Goal: Information Seeking & Learning: Understand process/instructions

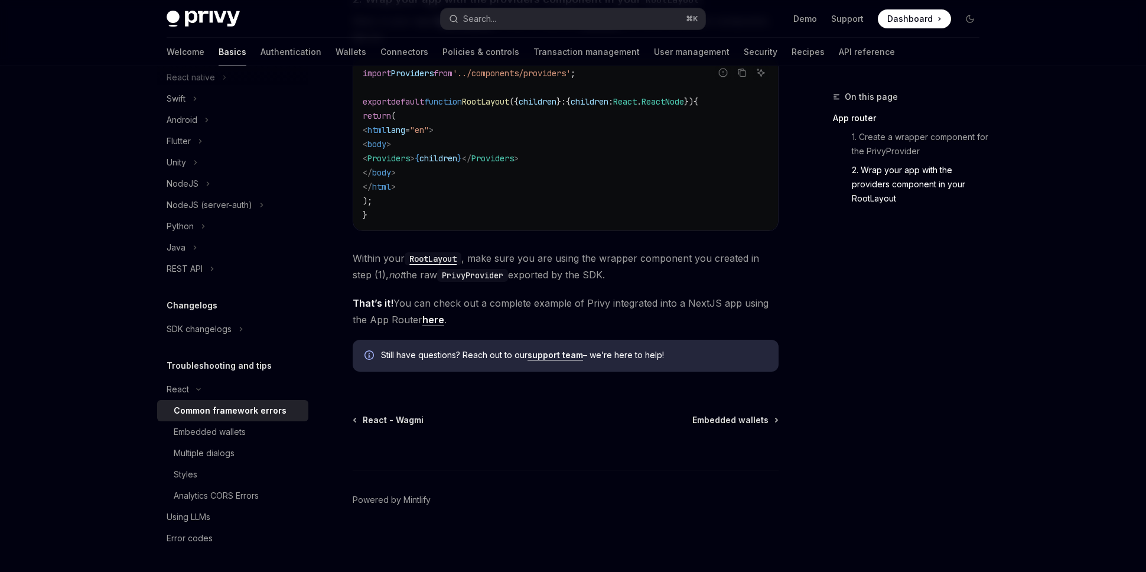
scroll to position [312, 0]
click at [210, 332] on div "SDK changelogs" at bounding box center [199, 328] width 65 height 14
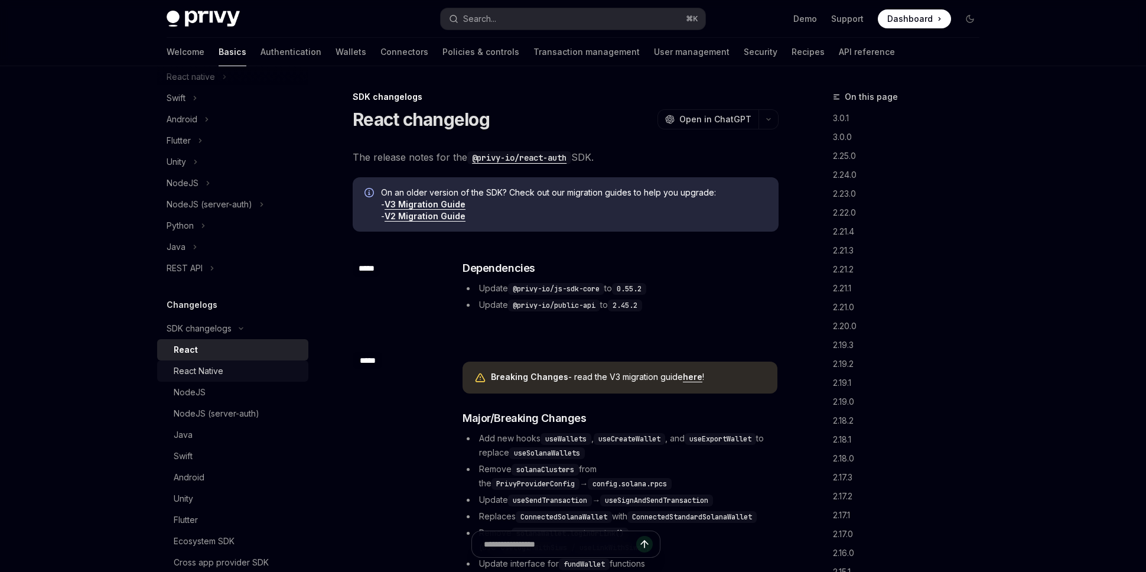
click at [210, 372] on div "React Native" at bounding box center [199, 371] width 50 height 14
type textarea "*"
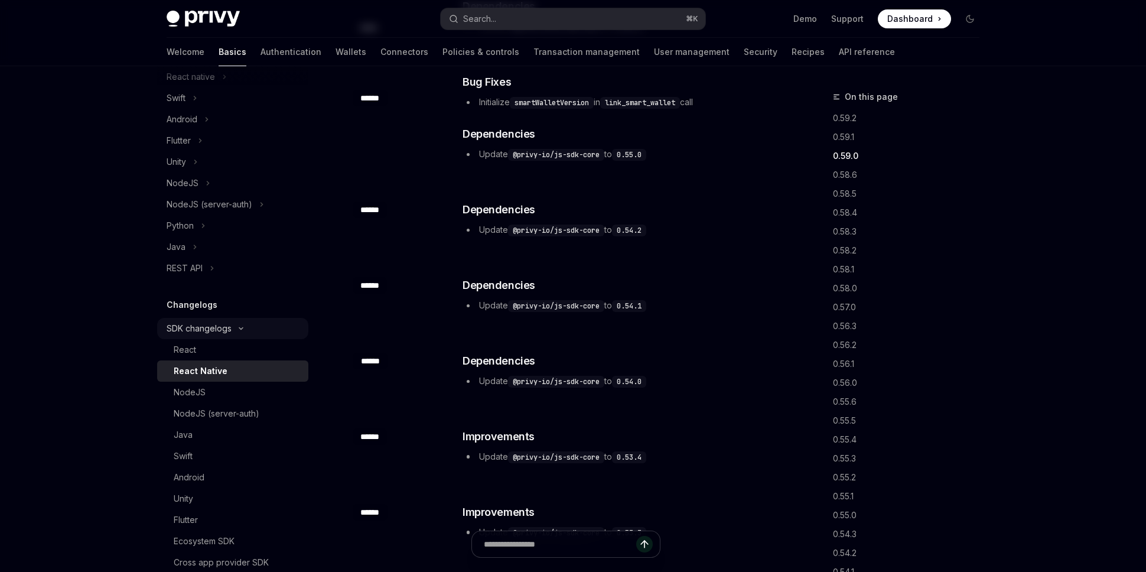
scroll to position [588, 0]
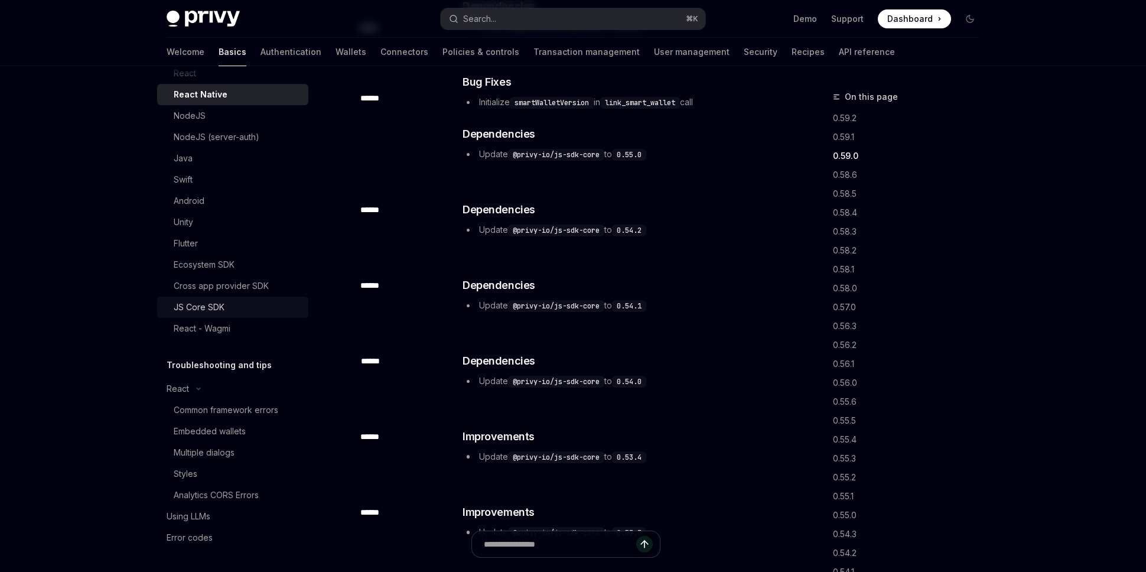
click at [222, 317] on link "JS Core SDK" at bounding box center [232, 306] width 151 height 21
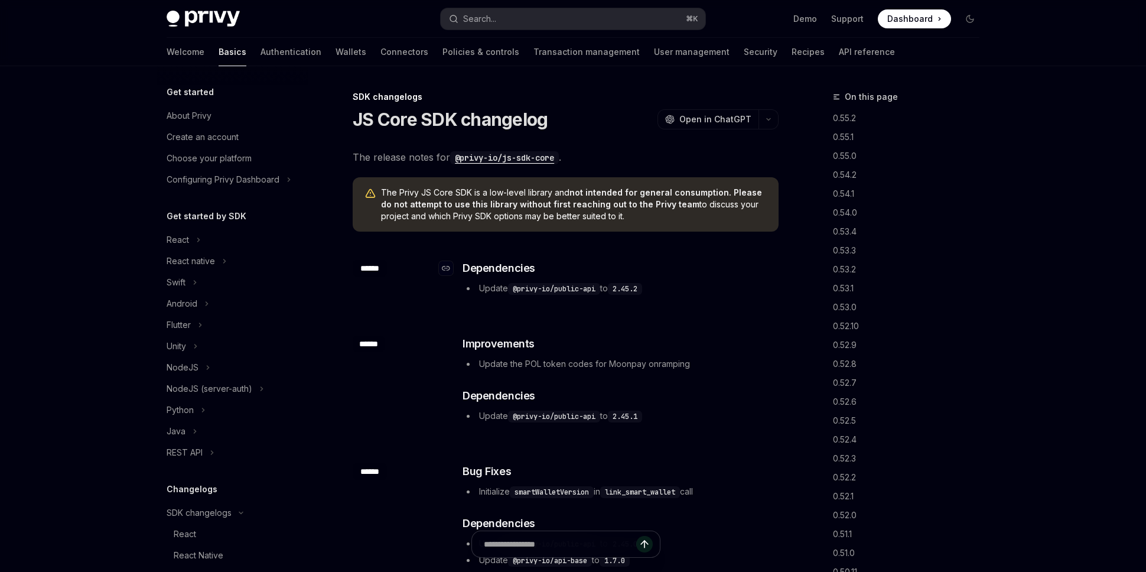
scroll to position [354, 0]
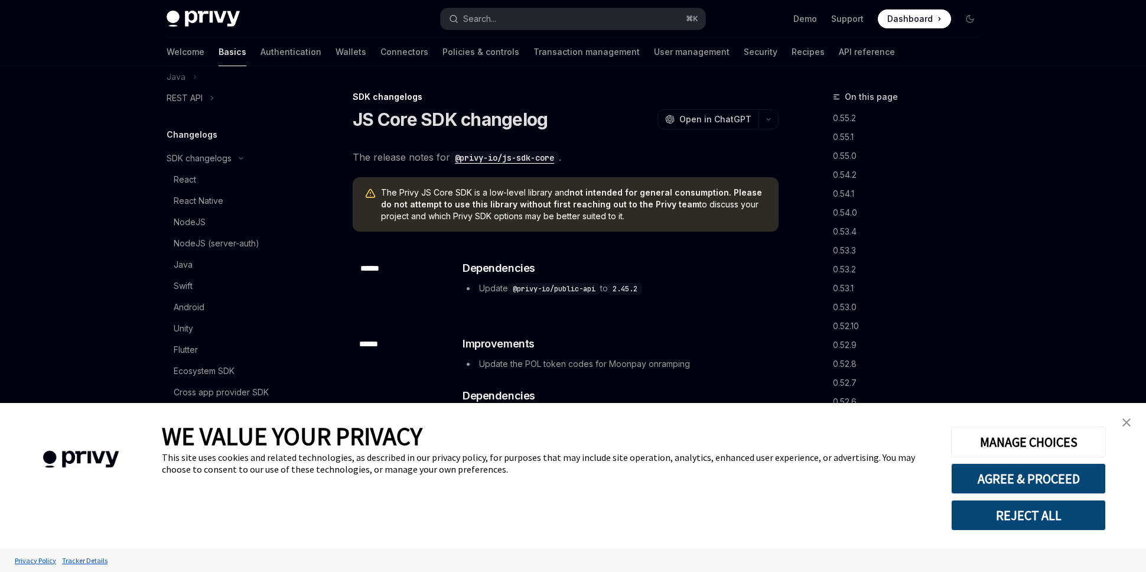
click at [1120, 420] on link "close banner" at bounding box center [1126, 422] width 24 height 24
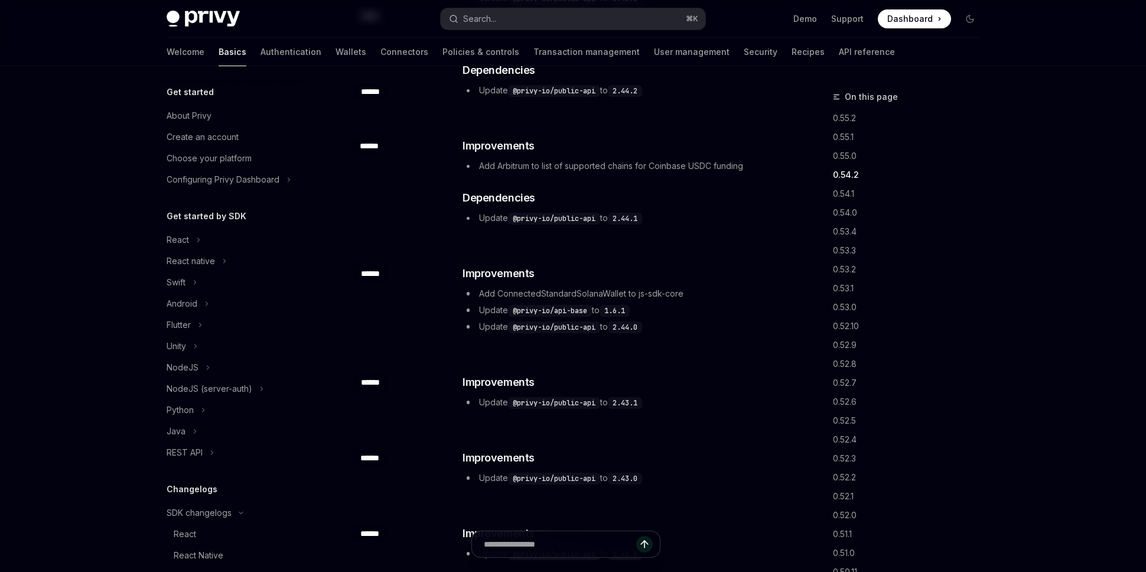
scroll to position [0, 0]
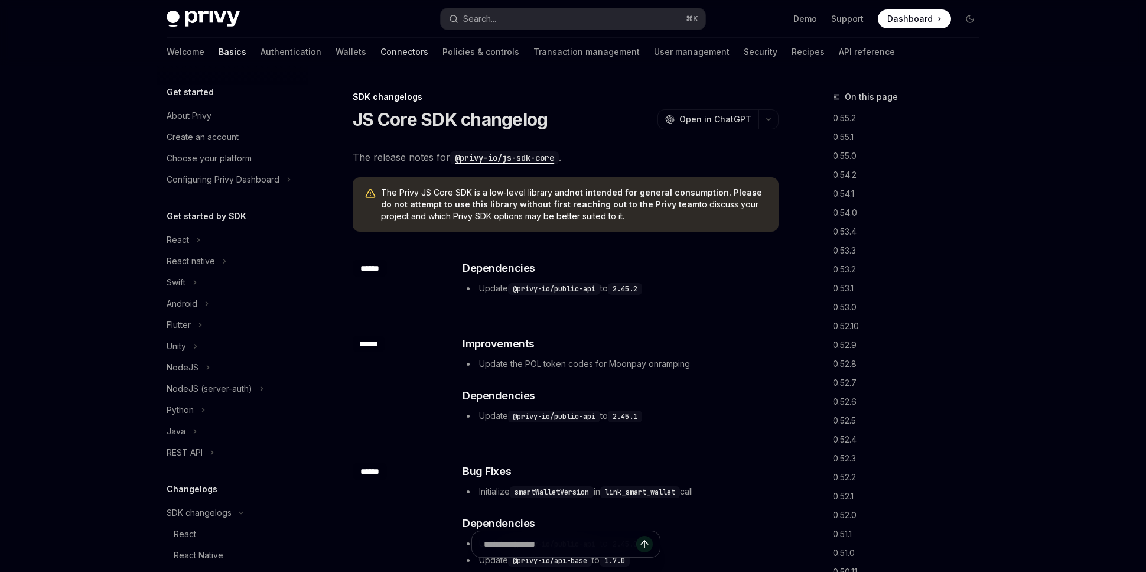
click at [380, 53] on link "Connectors" at bounding box center [404, 52] width 48 height 28
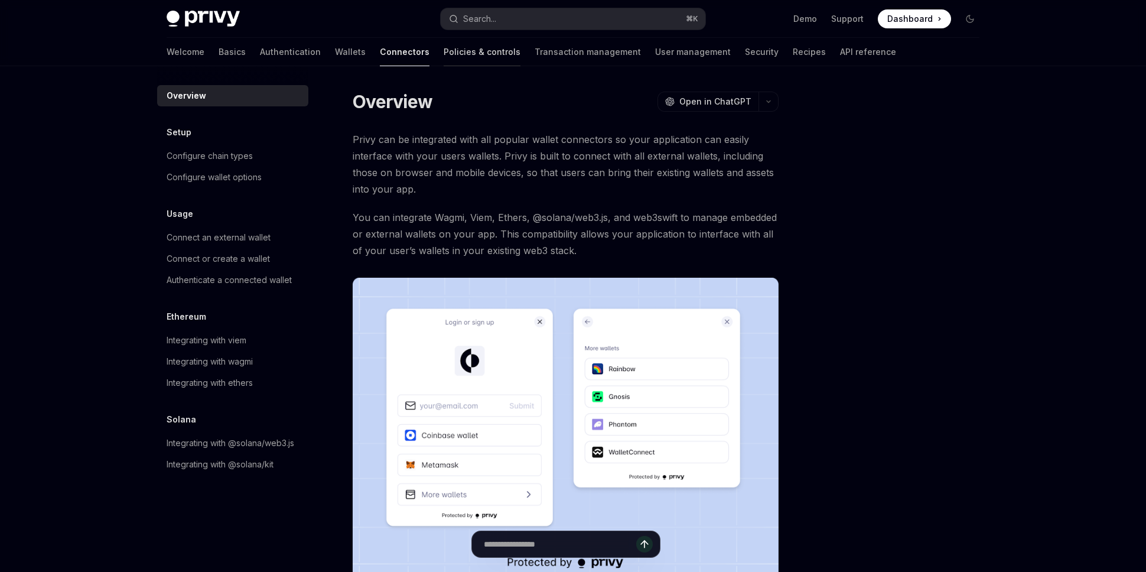
click at [444, 61] on link "Policies & controls" at bounding box center [481, 52] width 77 height 28
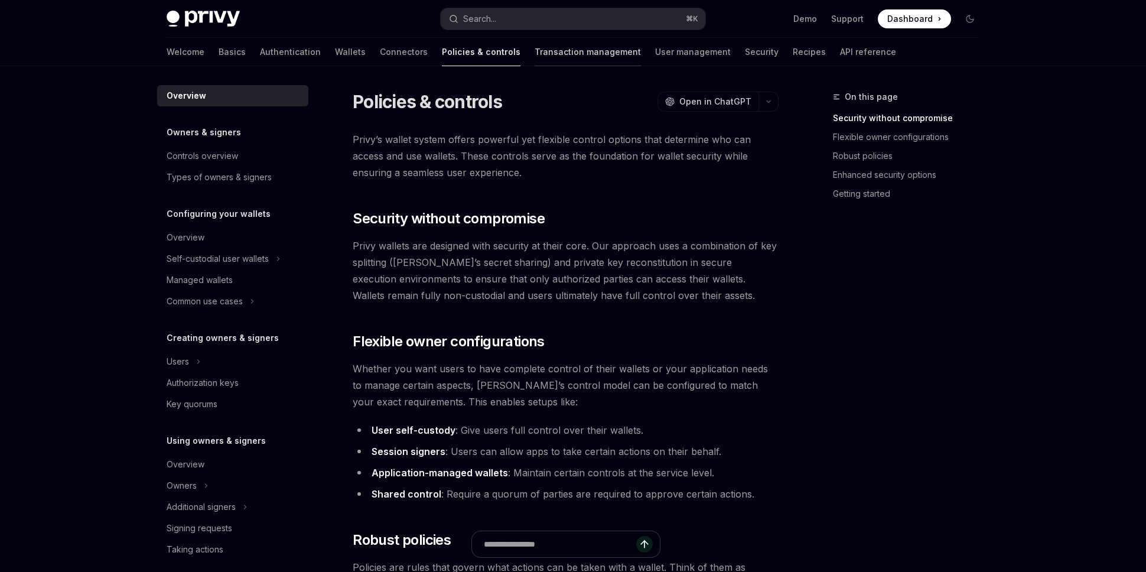
click at [534, 58] on link "Transaction management" at bounding box center [587, 52] width 106 height 28
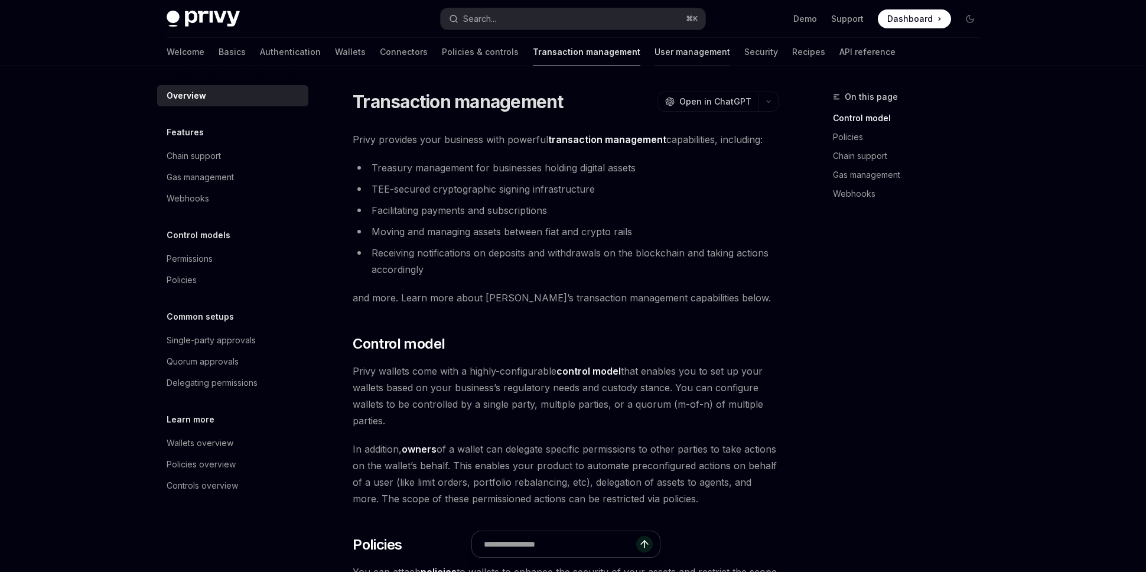
click at [654, 58] on link "User management" at bounding box center [692, 52] width 76 height 28
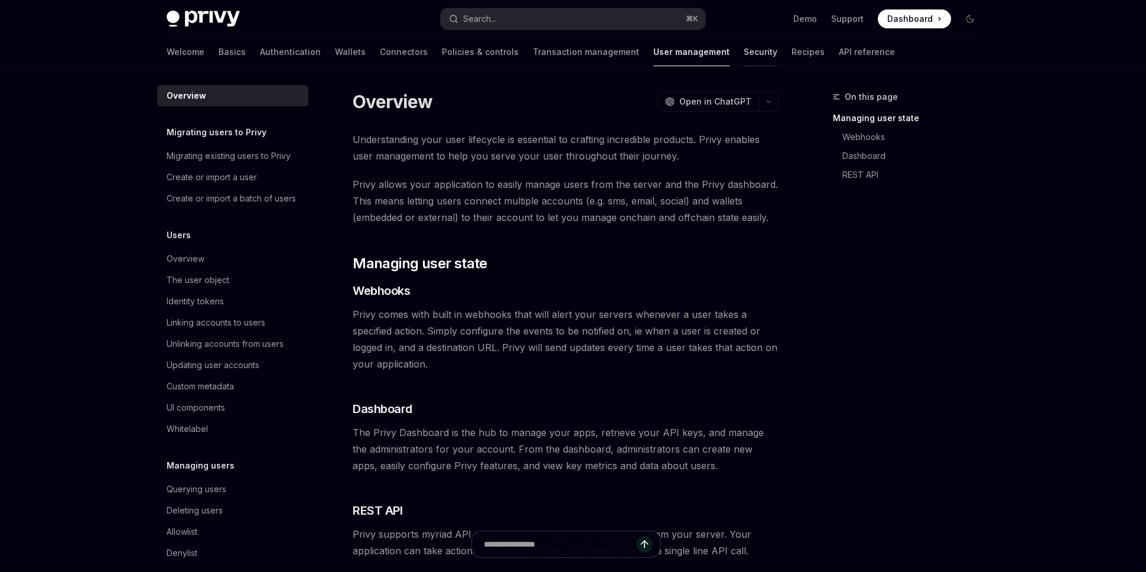
click at [743, 46] on link "Security" at bounding box center [760, 52] width 34 height 28
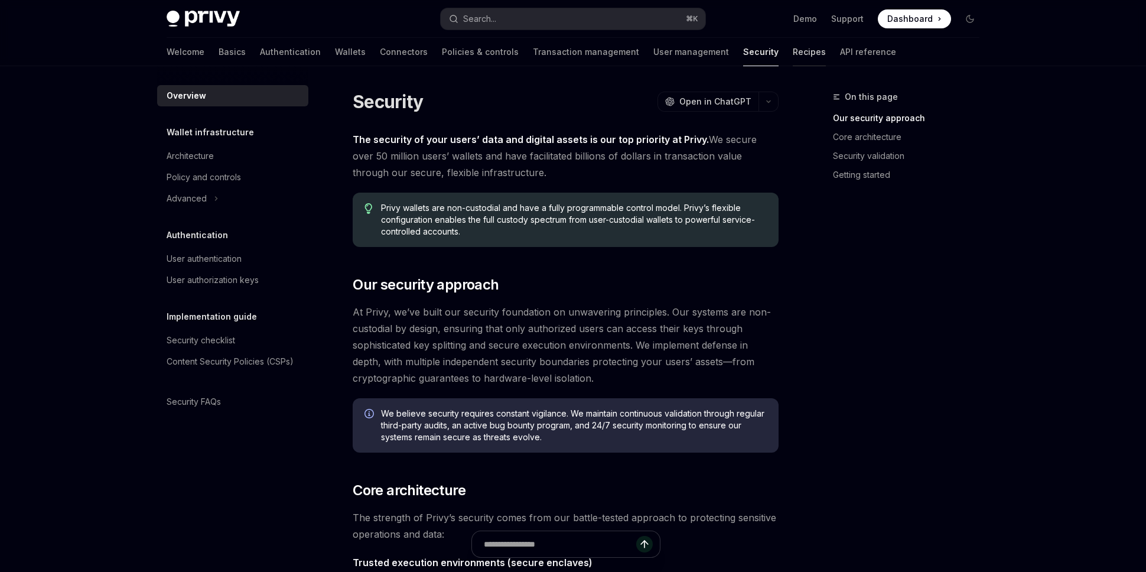
click at [792, 56] on link "Recipes" at bounding box center [808, 52] width 33 height 28
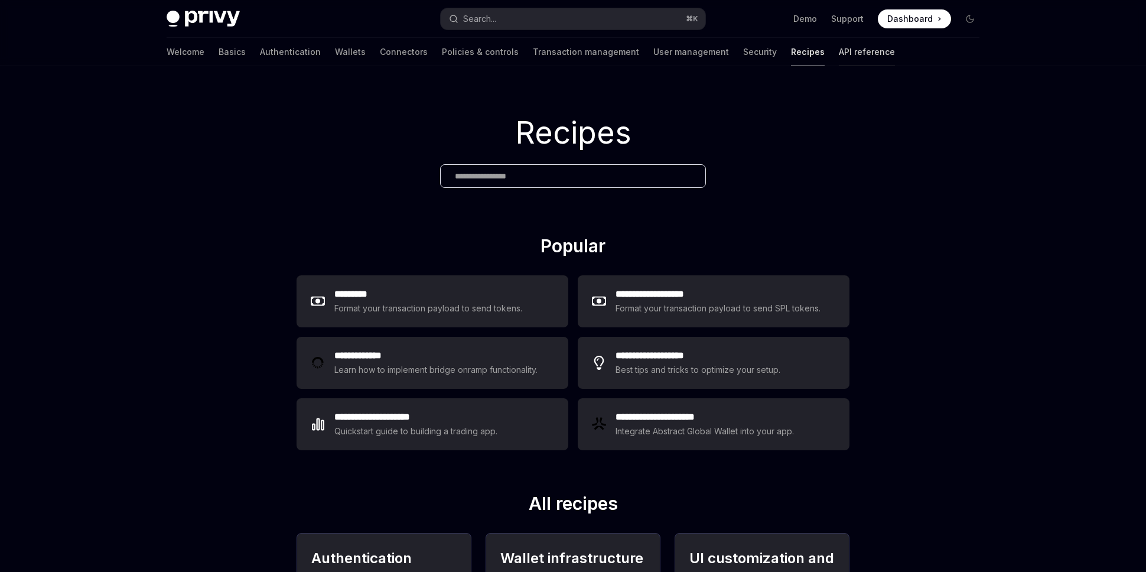
click at [839, 55] on link "API reference" at bounding box center [867, 52] width 56 height 28
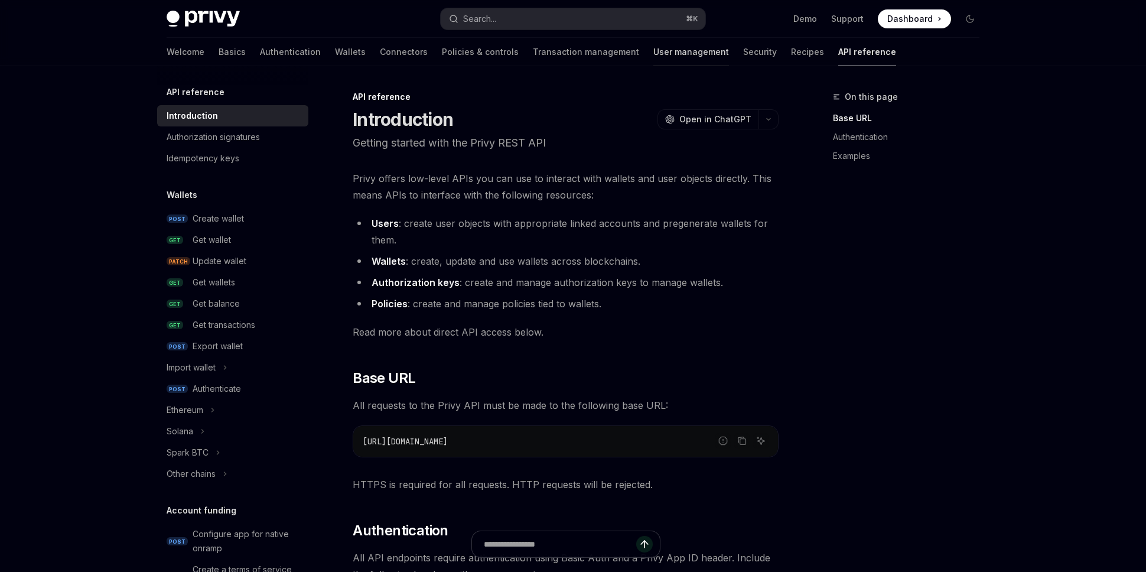
click at [653, 56] on link "User management" at bounding box center [691, 52] width 76 height 28
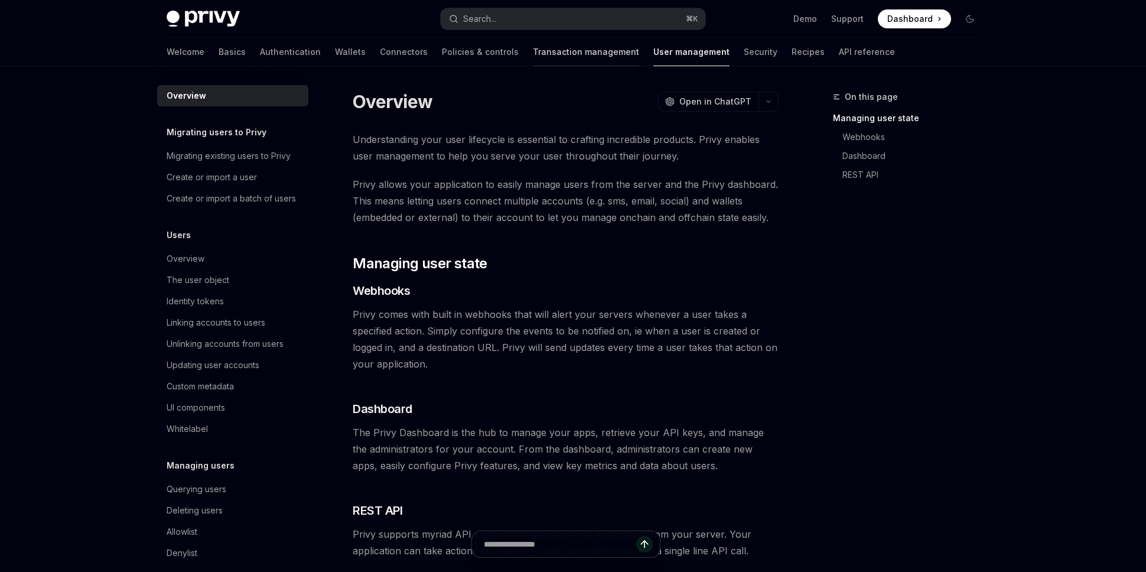
click at [533, 53] on link "Transaction management" at bounding box center [586, 52] width 106 height 28
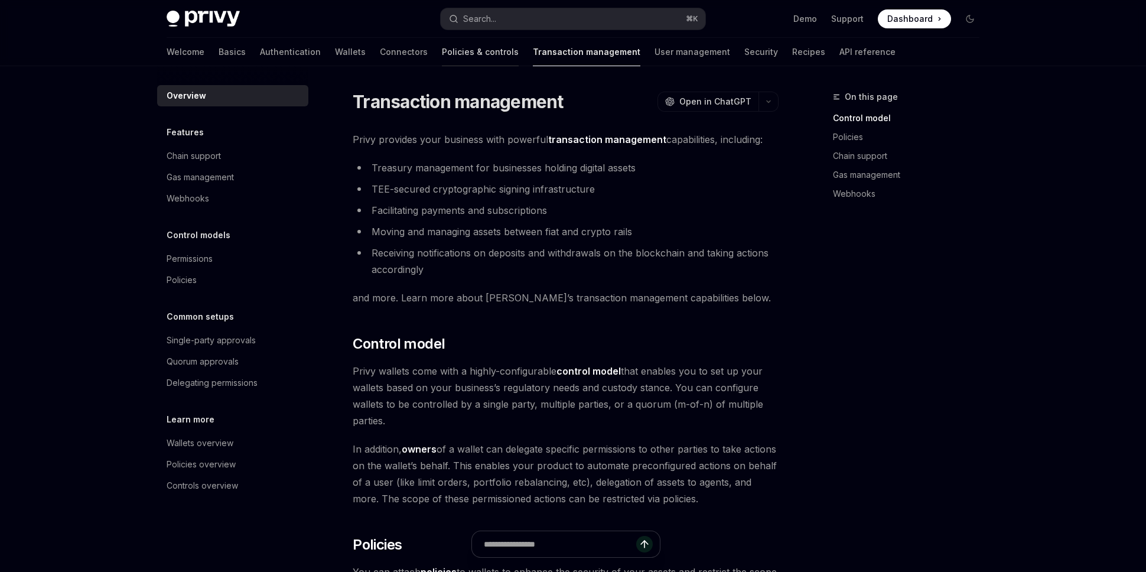
click at [442, 53] on link "Policies & controls" at bounding box center [480, 52] width 77 height 28
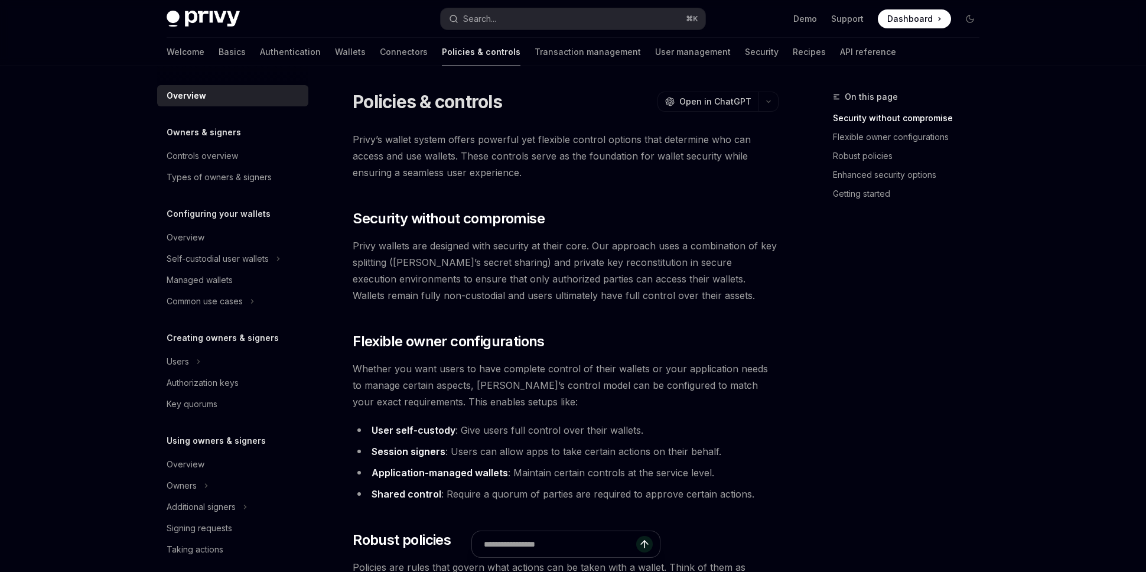
click at [380, 52] on link "Connectors" at bounding box center [404, 52] width 48 height 28
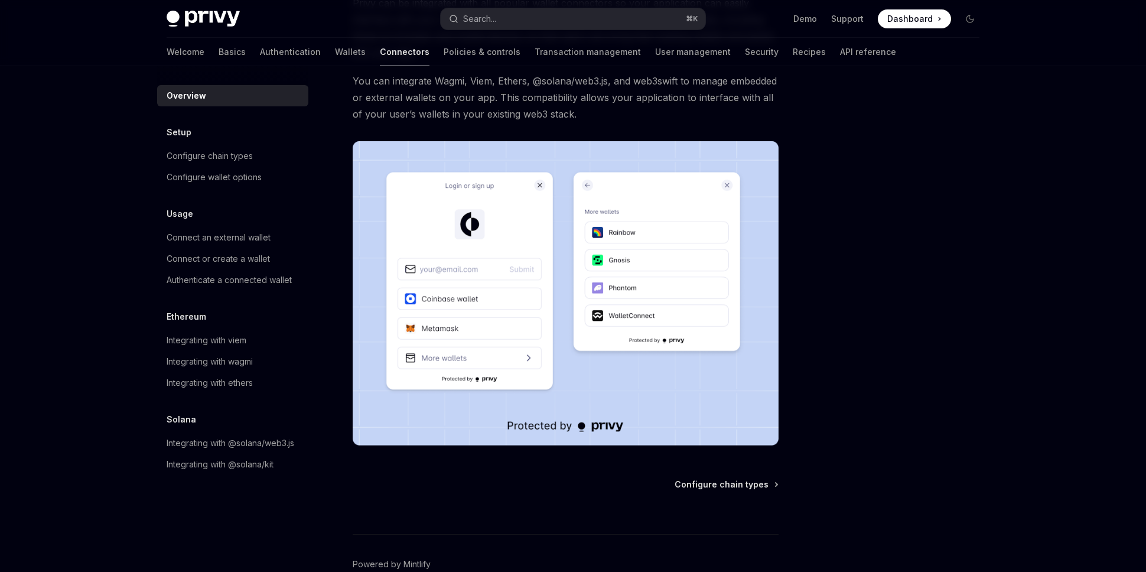
scroll to position [201, 0]
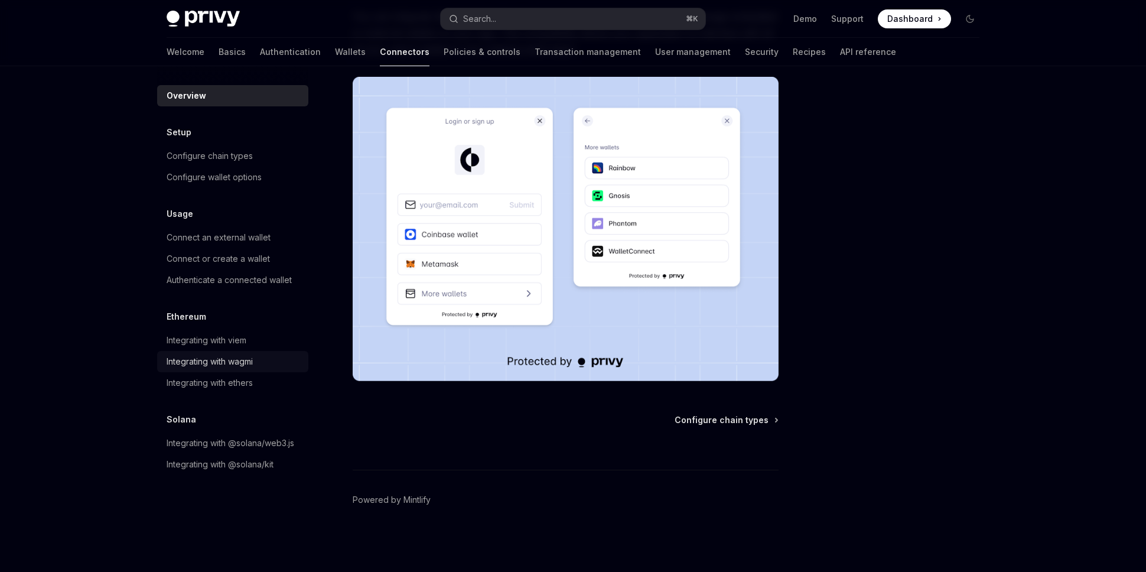
click at [233, 364] on div "Integrating with wagmi" at bounding box center [210, 361] width 86 height 14
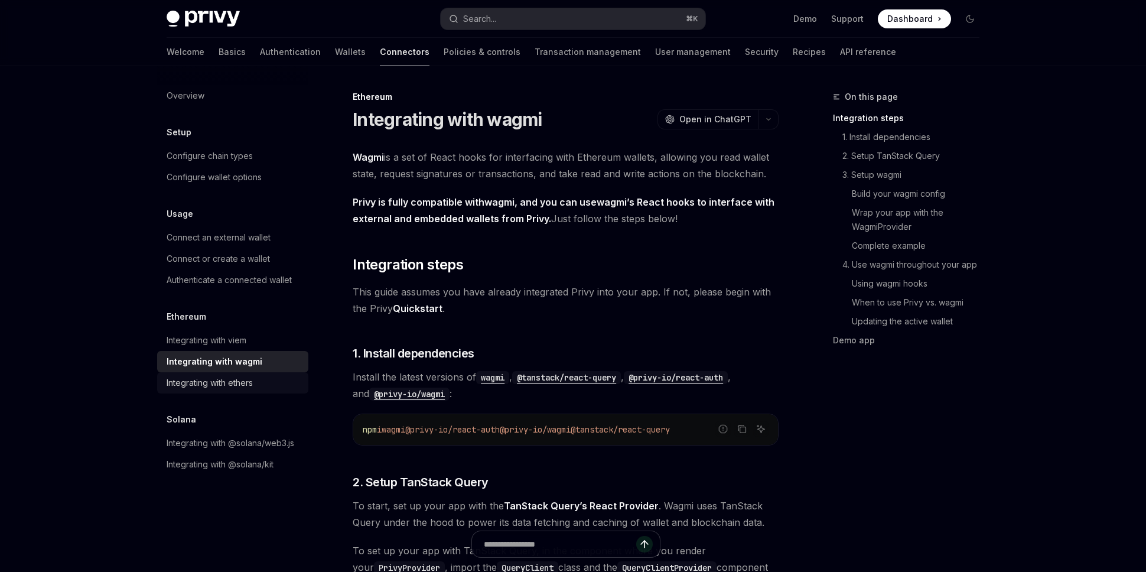
click at [233, 383] on div "Integrating with ethers" at bounding box center [210, 383] width 86 height 14
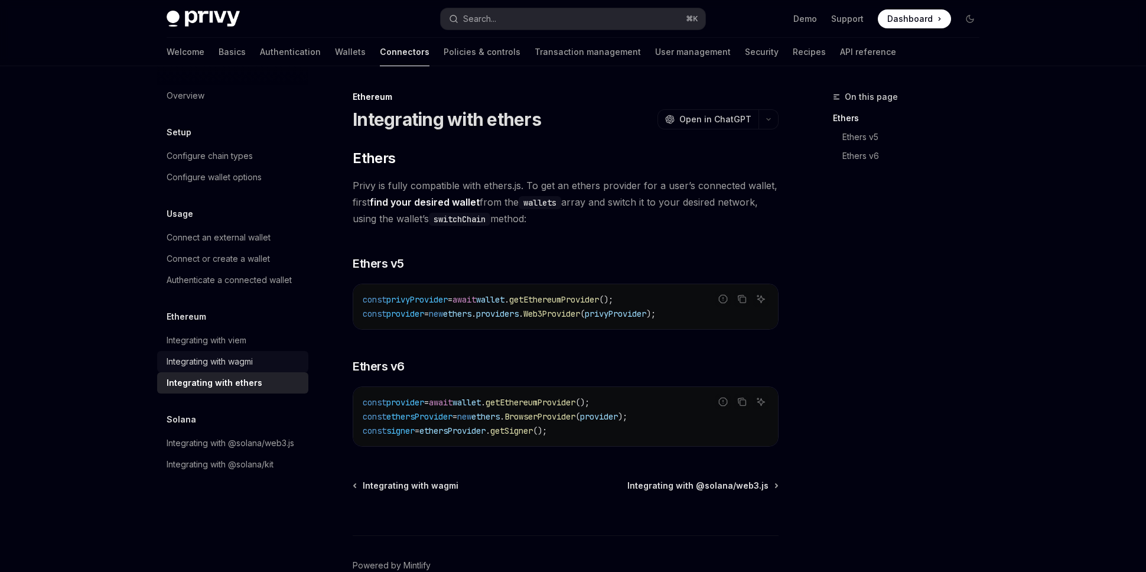
click at [240, 361] on div "Integrating with wagmi" at bounding box center [210, 361] width 86 height 14
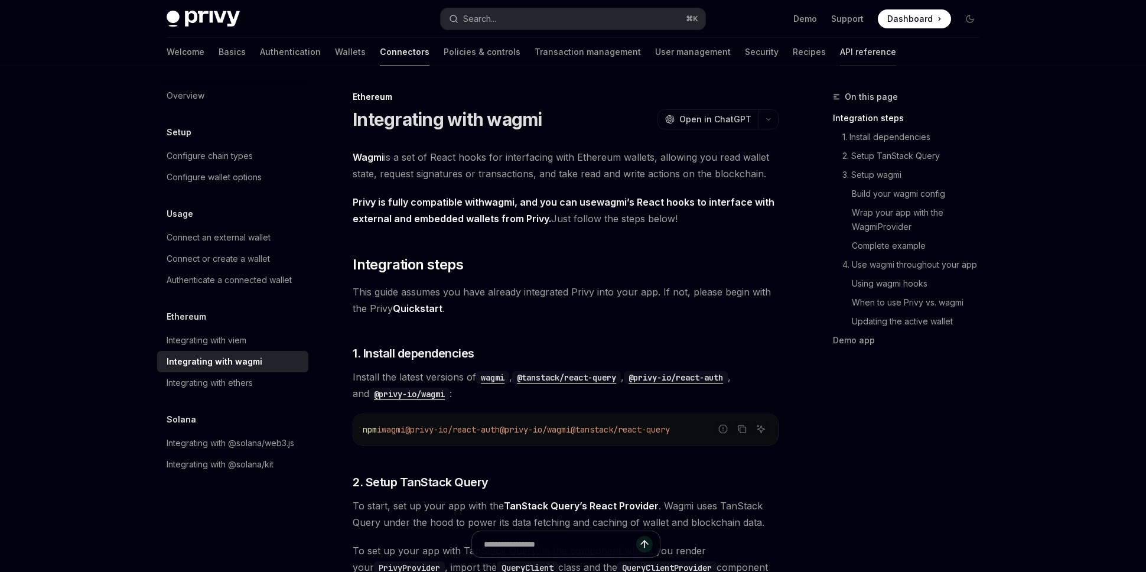
click at [840, 55] on link "API reference" at bounding box center [868, 52] width 56 height 28
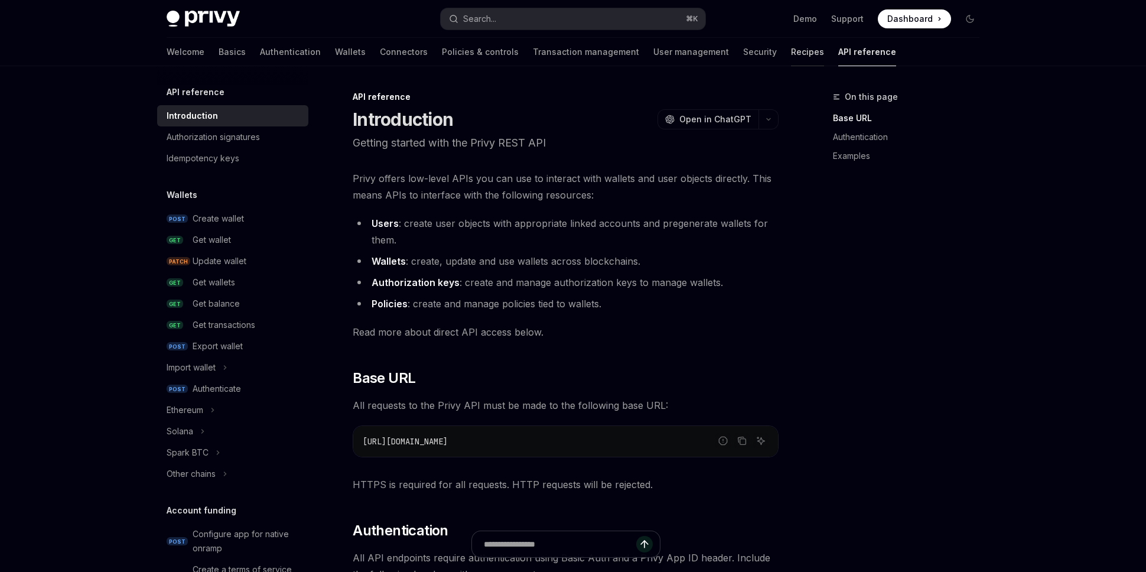
click at [791, 56] on link "Recipes" at bounding box center [807, 52] width 33 height 28
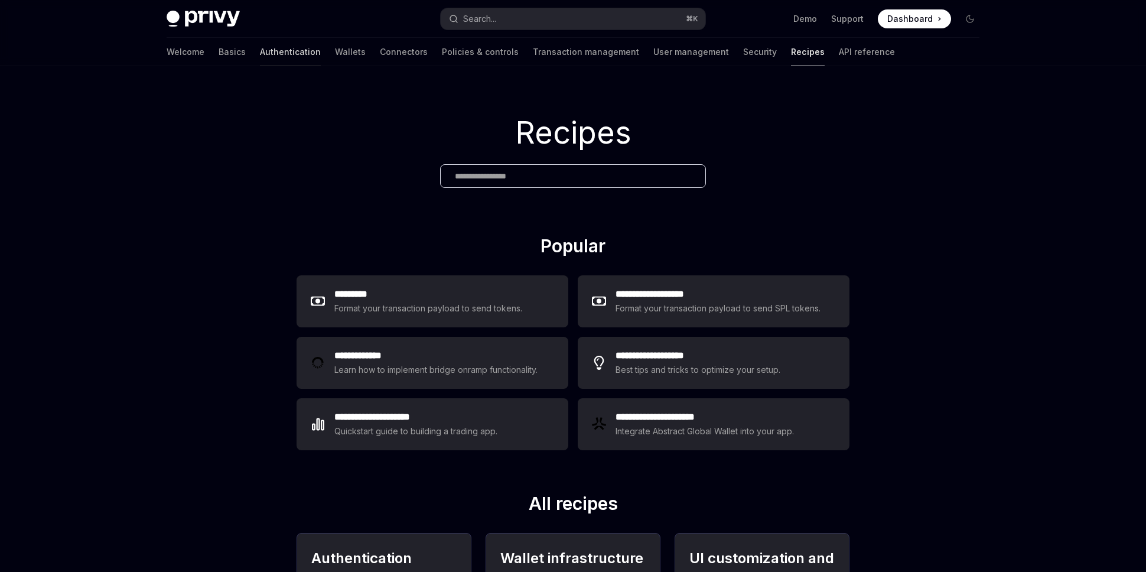
click at [260, 50] on link "Authentication" at bounding box center [290, 52] width 61 height 28
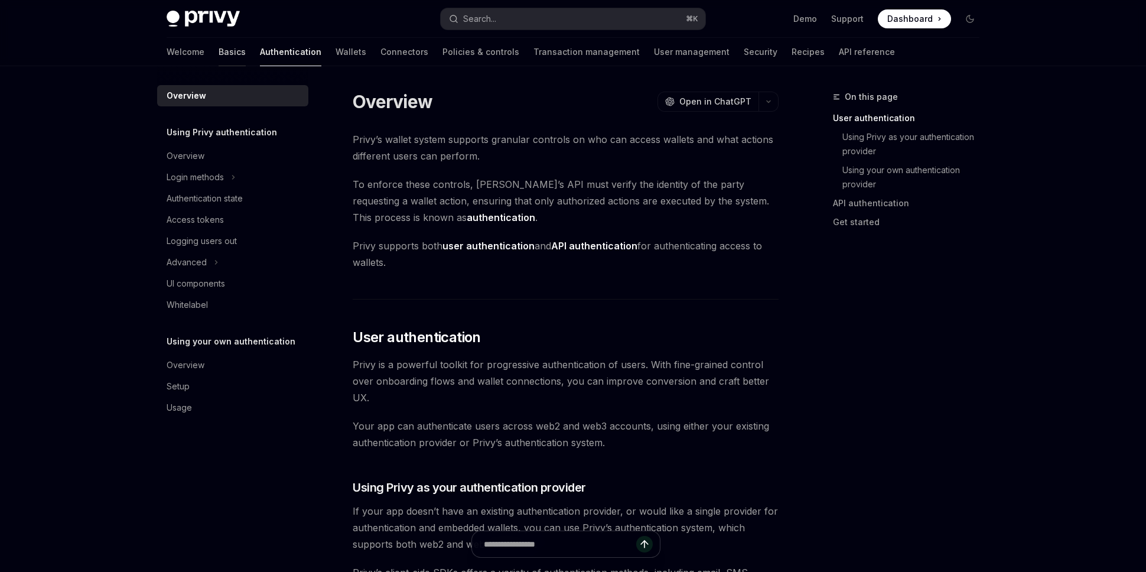
click at [218, 48] on link "Basics" at bounding box center [231, 52] width 27 height 28
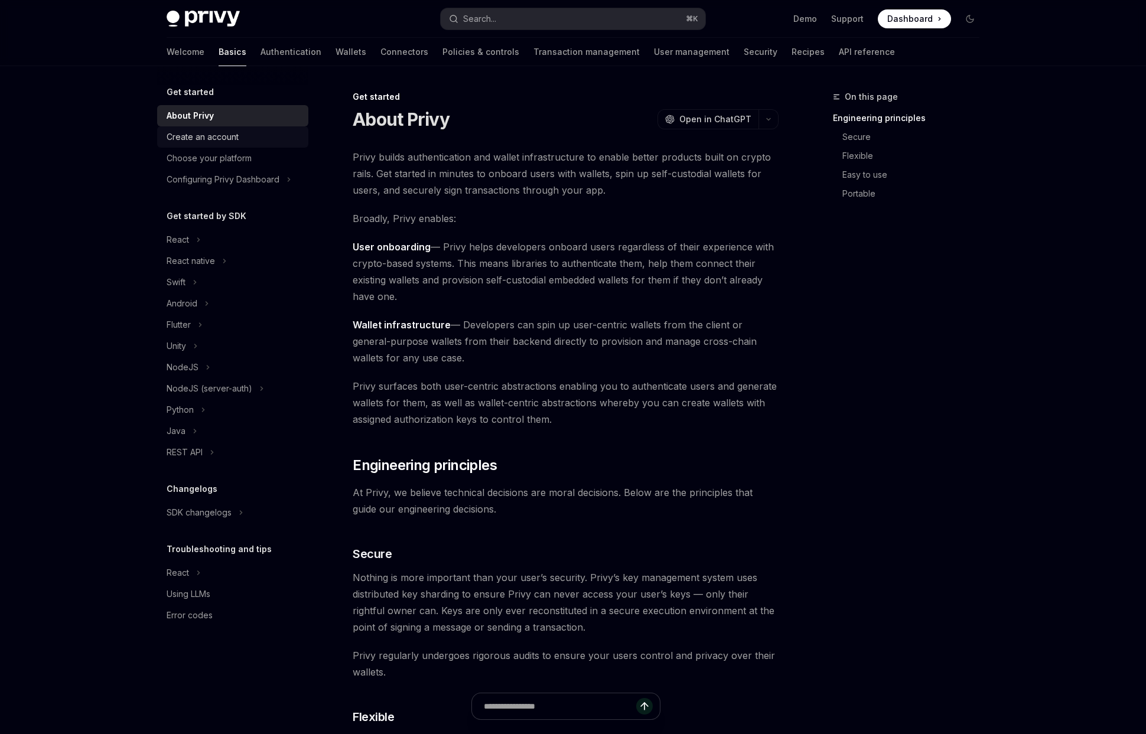
click at [244, 142] on div "Create an account" at bounding box center [234, 137] width 135 height 14
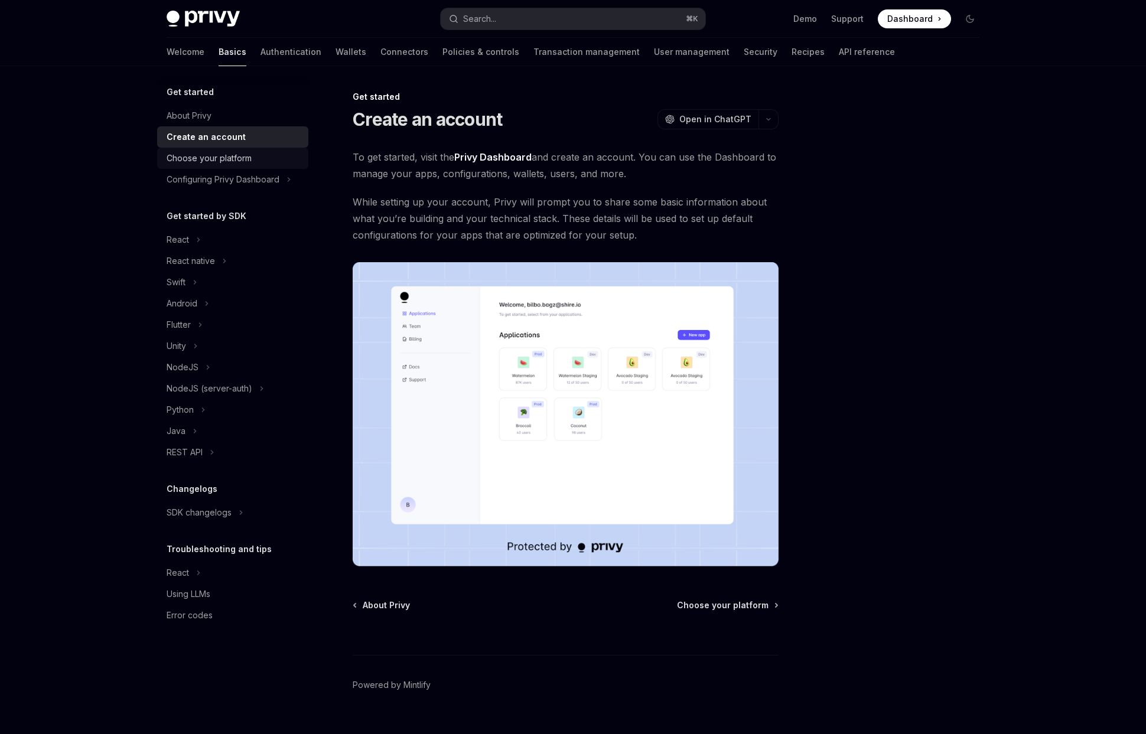
click at [243, 155] on div "Choose your platform" at bounding box center [209, 158] width 85 height 14
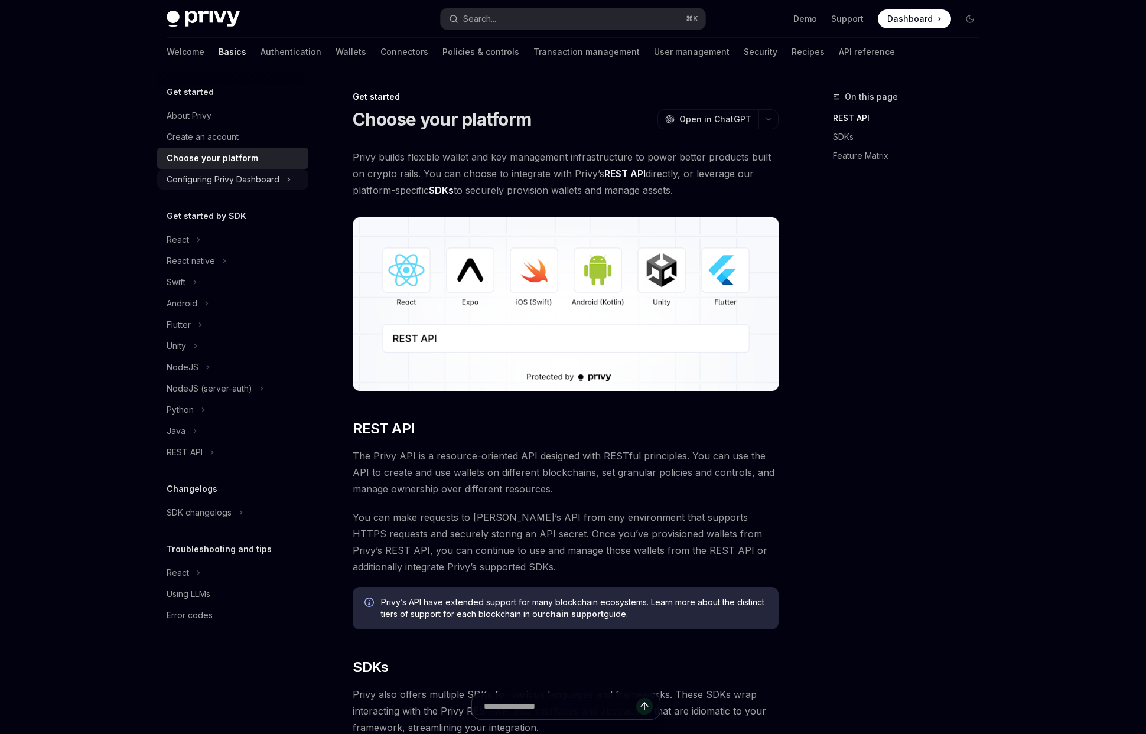
click at [261, 179] on div "Configuring Privy Dashboard" at bounding box center [223, 179] width 113 height 14
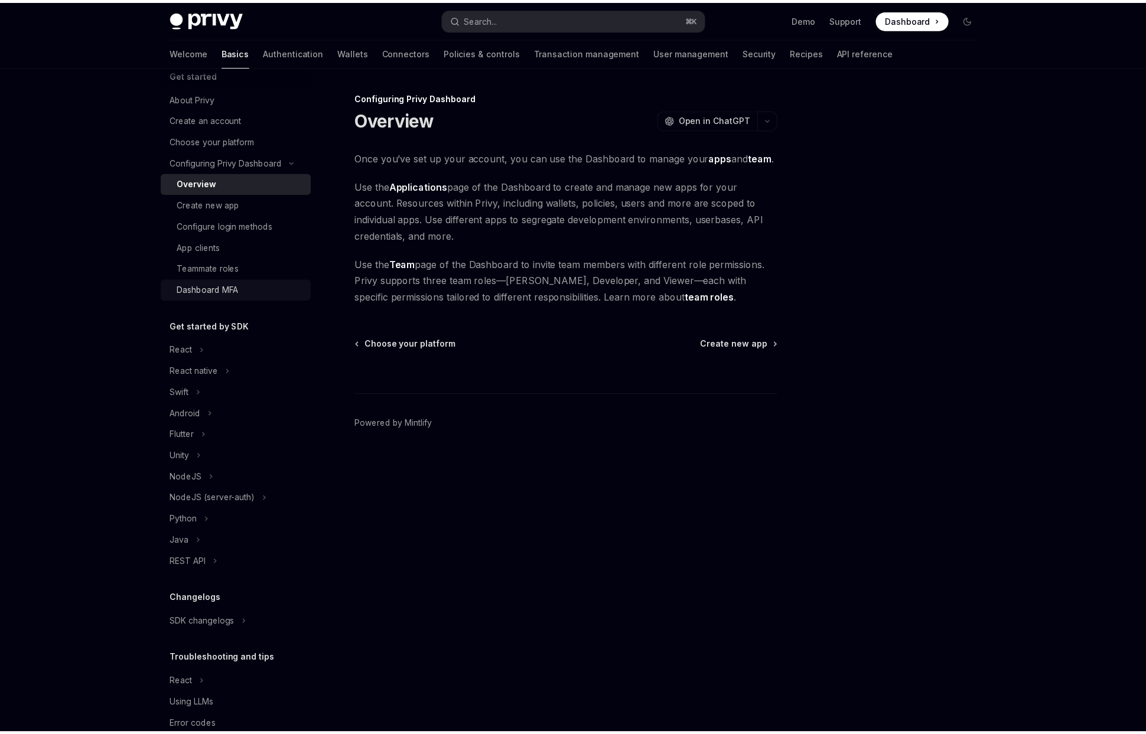
scroll to position [20, 0]
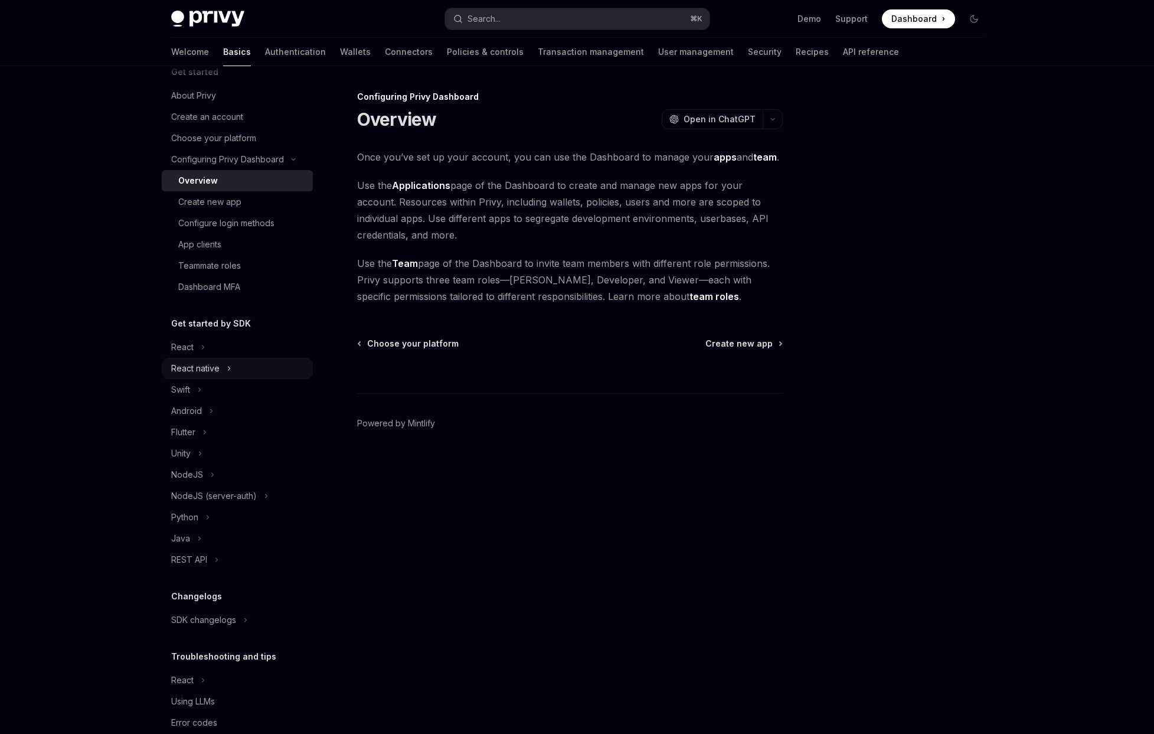
click at [194, 371] on div "React native" at bounding box center [195, 368] width 48 height 14
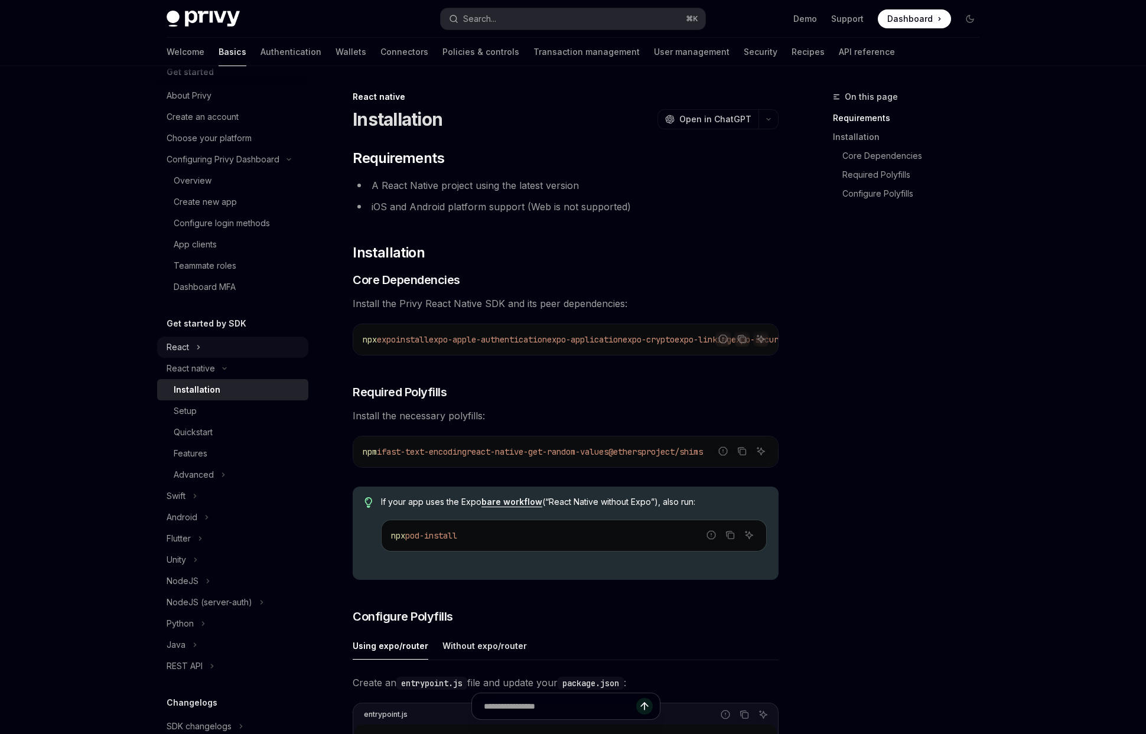
click at [190, 352] on button "React" at bounding box center [232, 347] width 151 height 21
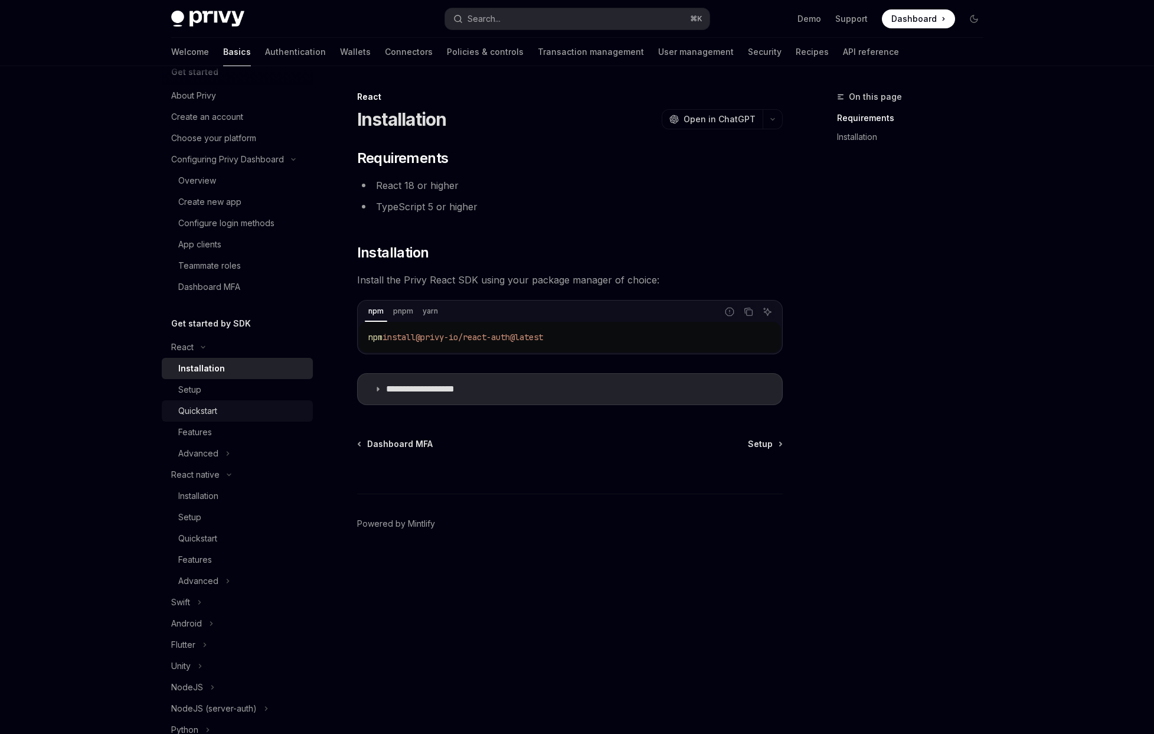
click at [202, 410] on div "Quickstart" at bounding box center [197, 411] width 39 height 14
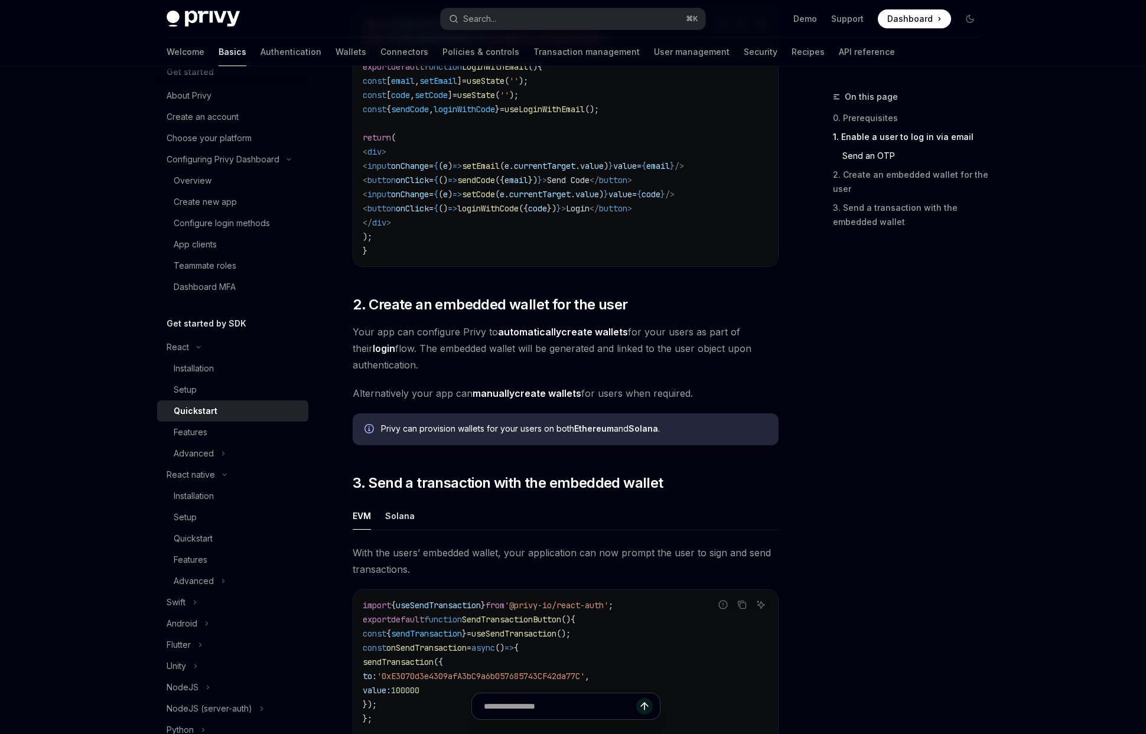
scroll to position [945, 0]
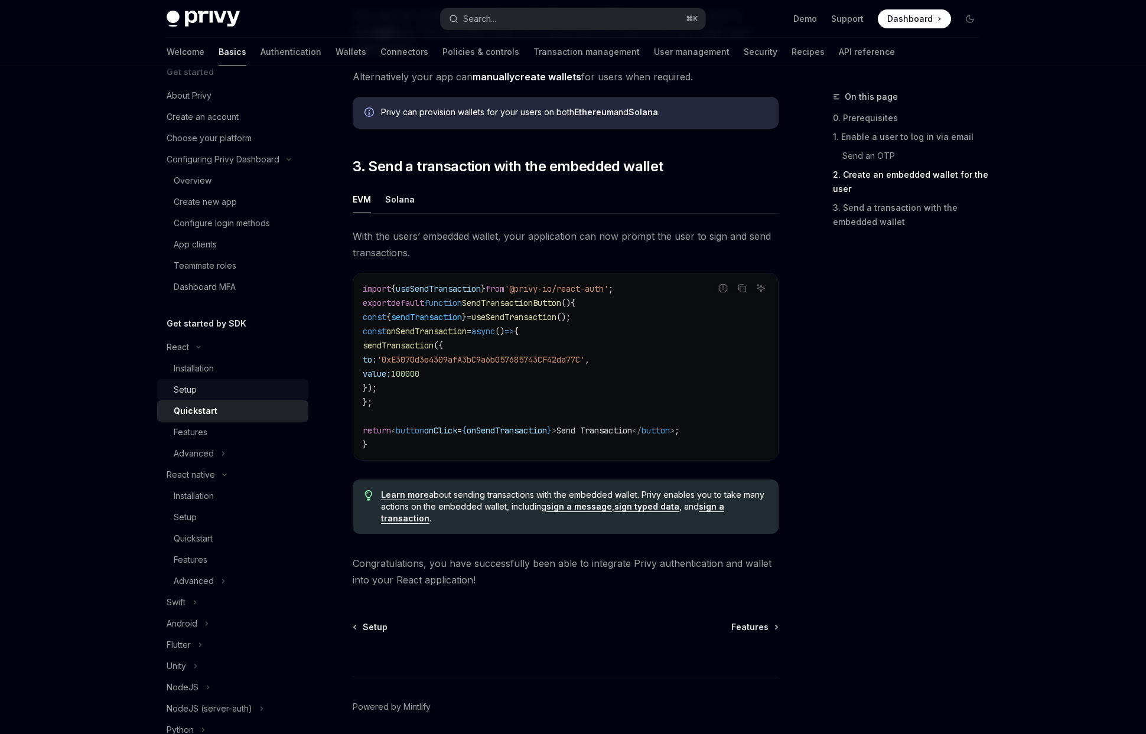
click at [206, 387] on div "Setup" at bounding box center [238, 390] width 128 height 14
type textarea "*"
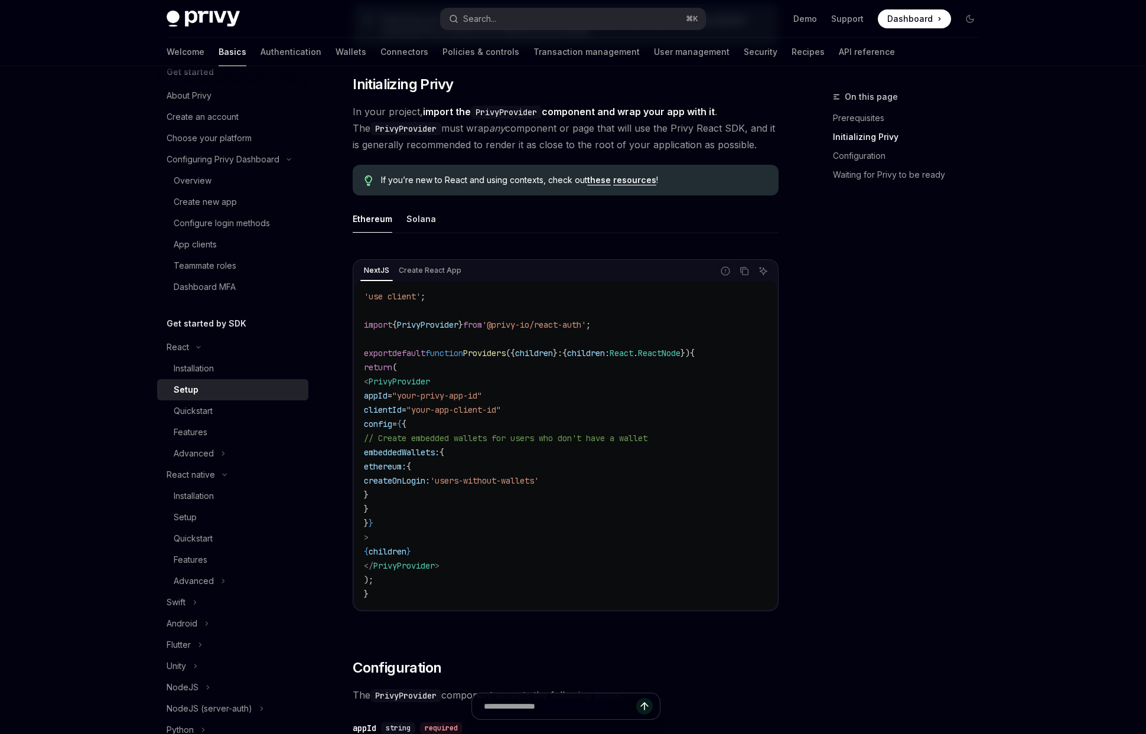
scroll to position [214, 0]
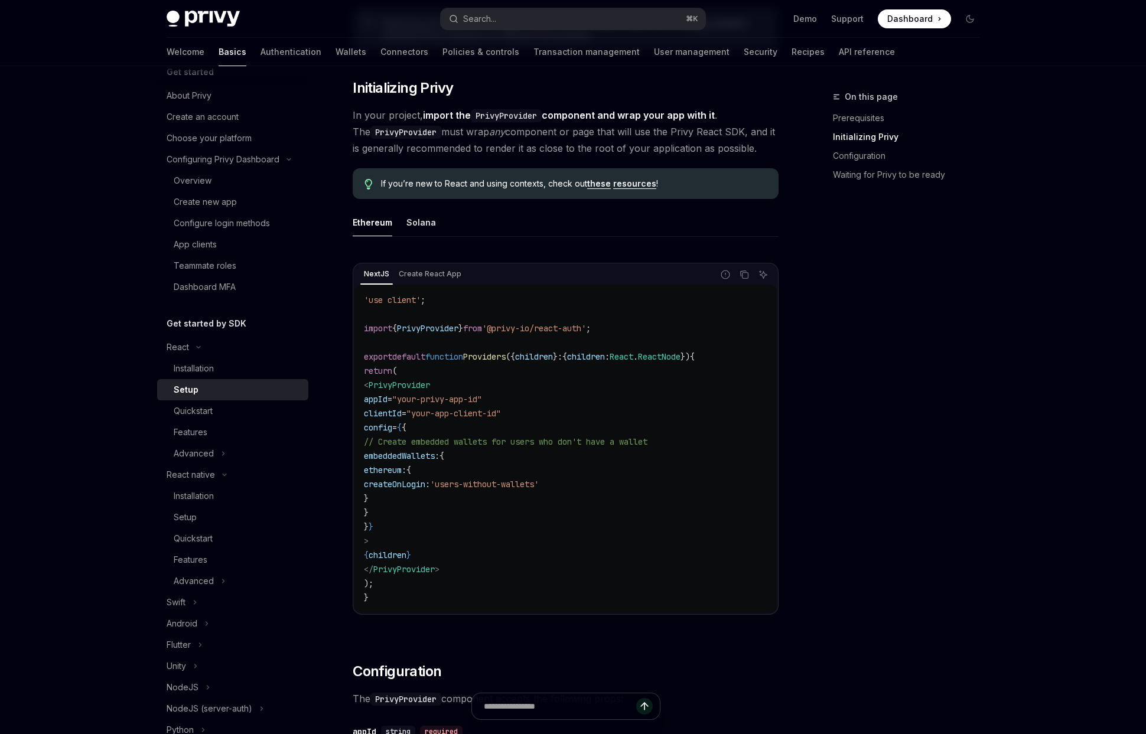
drag, startPoint x: 405, startPoint y: 472, endPoint x: 489, endPoint y: 503, distance: 89.3
click at [489, 503] on code "'use client' ; import { PrivyProvider } from '@privy-io/react-auth' ; export de…" at bounding box center [565, 449] width 403 height 312
click at [564, 474] on code "'use client' ; import { PrivyProvider } from '@privy-io/react-auth' ; export de…" at bounding box center [565, 449] width 403 height 312
drag, startPoint x: 423, startPoint y: 486, endPoint x: 618, endPoint y: 482, distance: 194.9
click at [618, 482] on code "'use client' ; import { PrivyProvider } from '@privy-io/react-auth' ; export de…" at bounding box center [565, 449] width 403 height 312
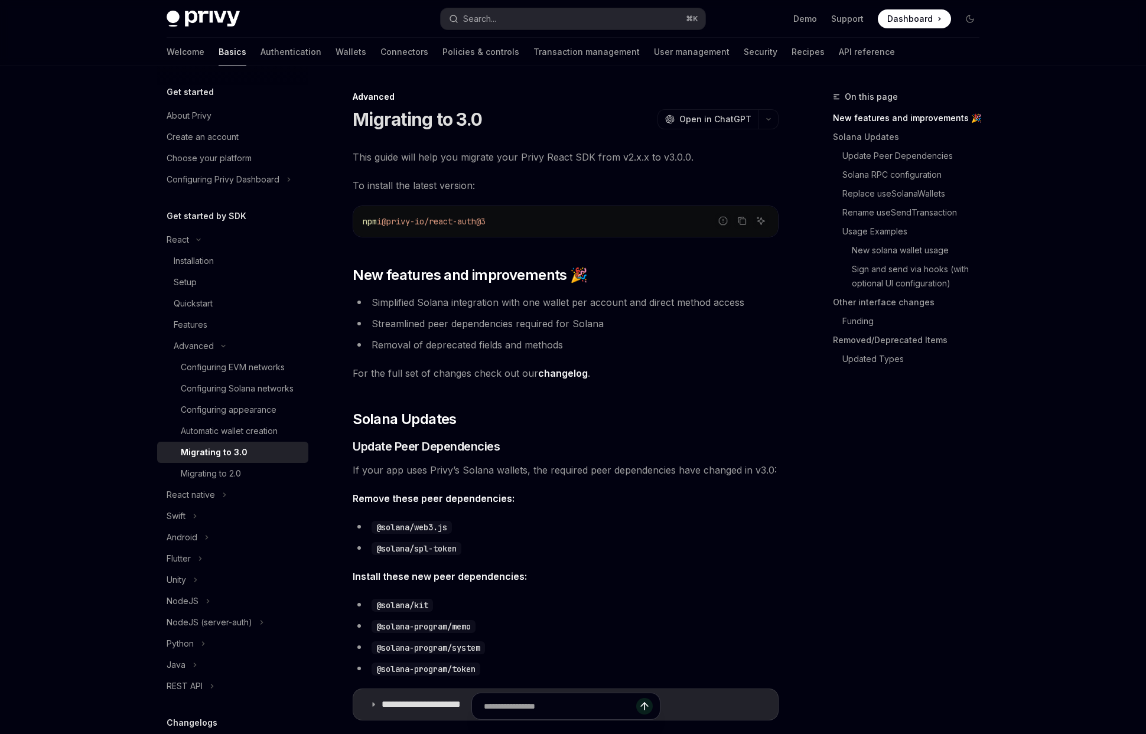
type textarea "*"
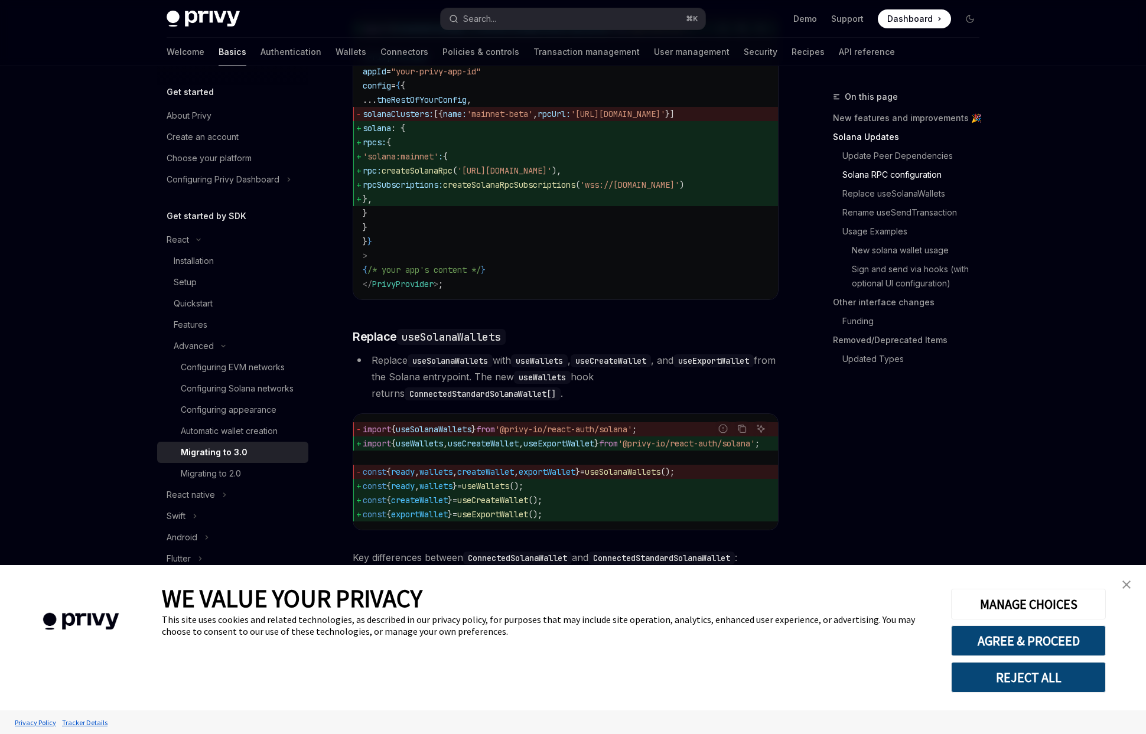
scroll to position [805, 0]
click at [1126, 583] on img "close banner" at bounding box center [1126, 584] width 8 height 8
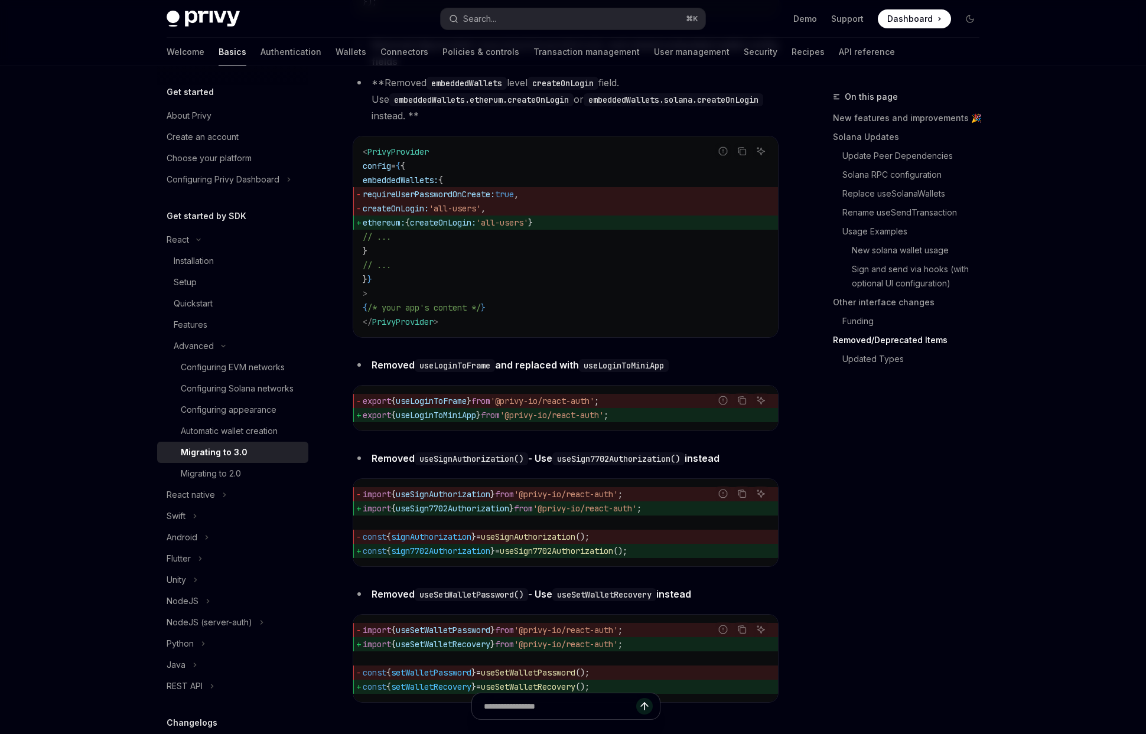
scroll to position [4743, 0]
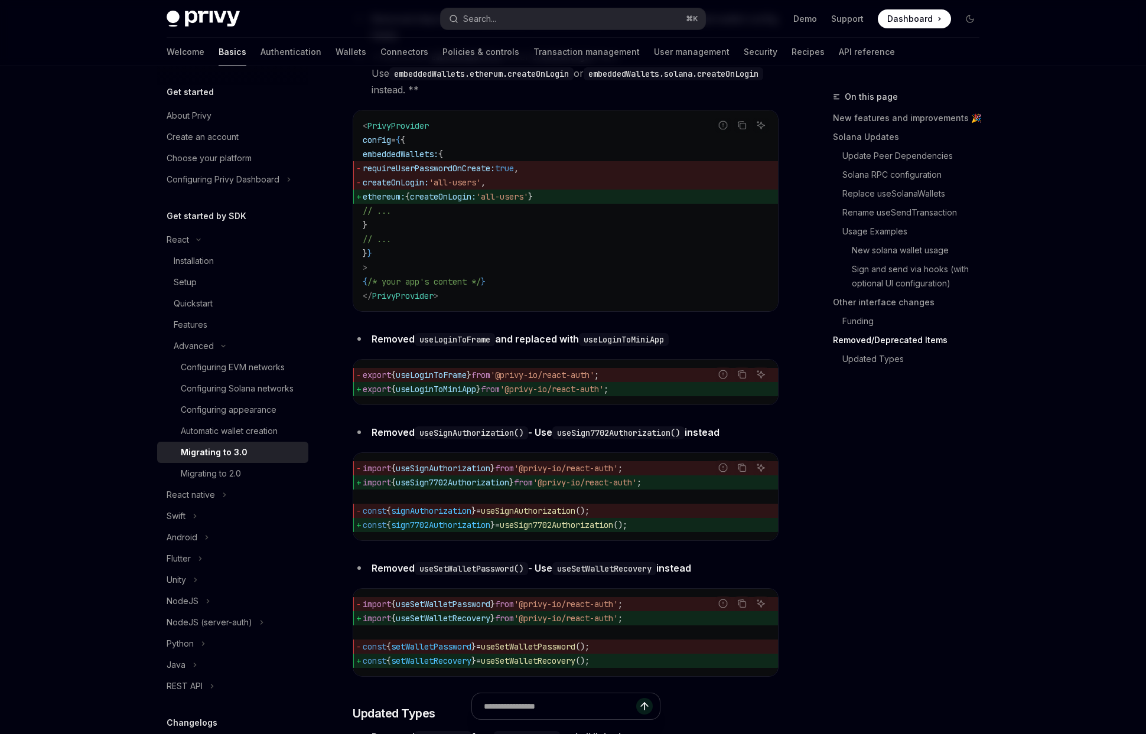
click at [405, 202] on span "ethereum:" at bounding box center [384, 196] width 43 height 11
drag, startPoint x: 380, startPoint y: 194, endPoint x: 486, endPoint y: 265, distance: 128.1
click at [486, 265] on code "< PrivyProvider config = { { embeddedWallets: { requireUserPasswordOnCreate: tr…" at bounding box center [566, 211] width 406 height 184
drag, startPoint x: 391, startPoint y: 222, endPoint x: 531, endPoint y: 224, distance: 140.6
click at [531, 190] on span "createOnLogin: 'all-users' ," at bounding box center [566, 182] width 406 height 14
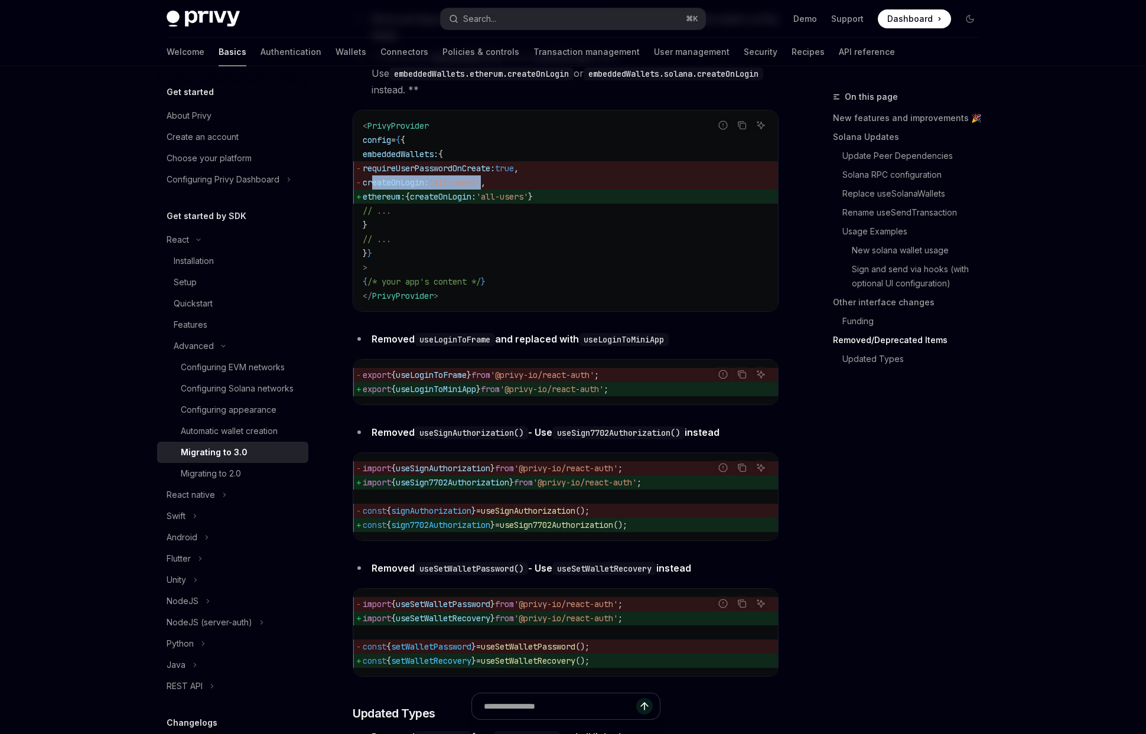
drag, startPoint x: 509, startPoint y: 221, endPoint x: 407, endPoint y: 224, distance: 102.2
click at [371, 190] on span "createOnLogin: 'all-users' ," at bounding box center [566, 182] width 406 height 14
click at [503, 259] on code "< PrivyProvider config = { { embeddedWallets: { requireUserPasswordOnCreate: tr…" at bounding box center [566, 211] width 406 height 184
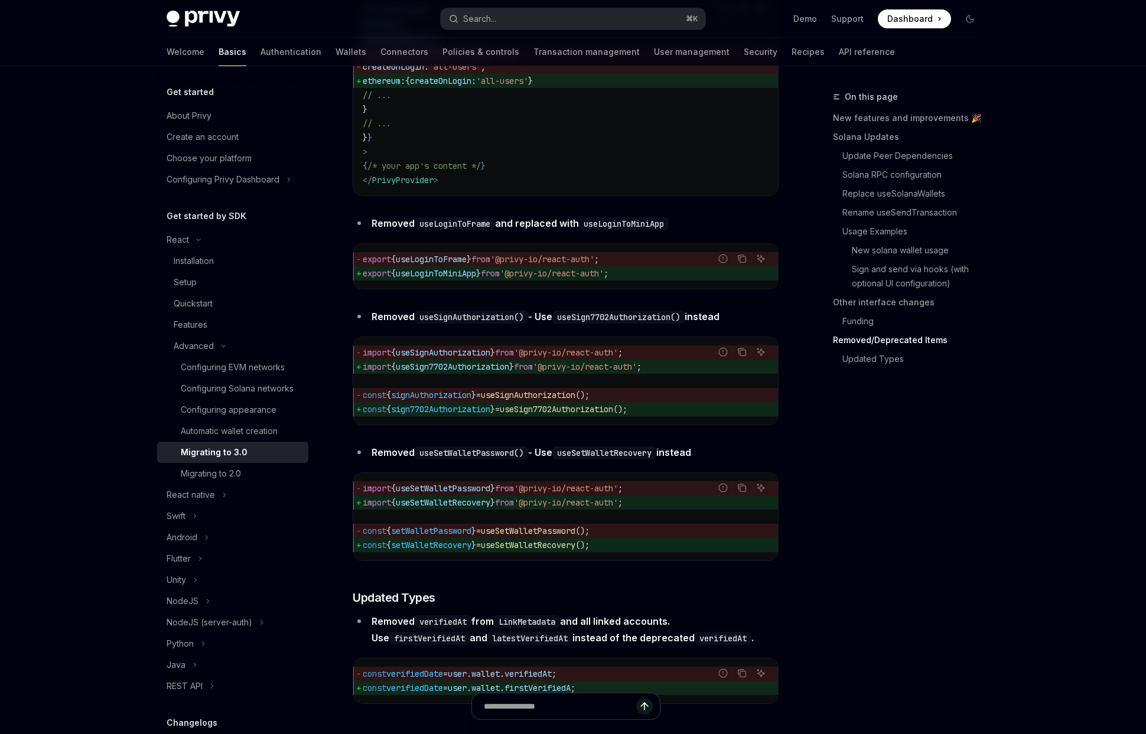
scroll to position [5002, 0]
